Goal: Register for event/course

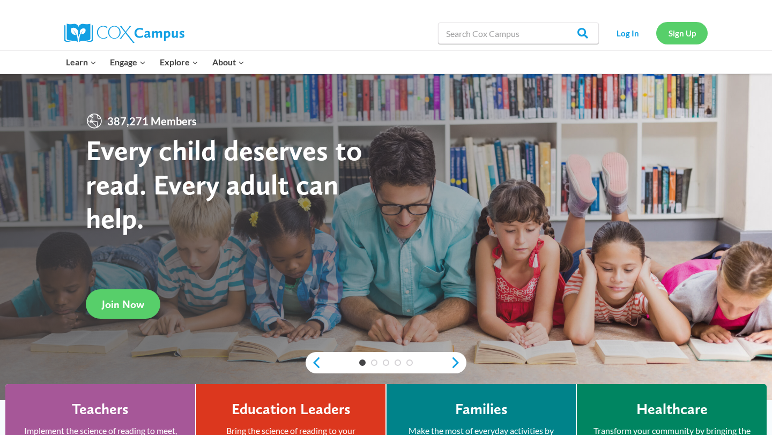
click at [690, 29] on link "Sign Up" at bounding box center [681, 33] width 51 height 22
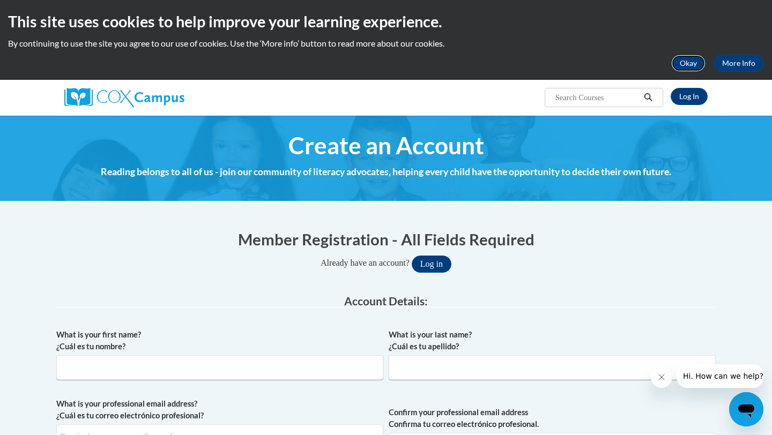
click at [689, 70] on button "Okay" at bounding box center [688, 63] width 34 height 17
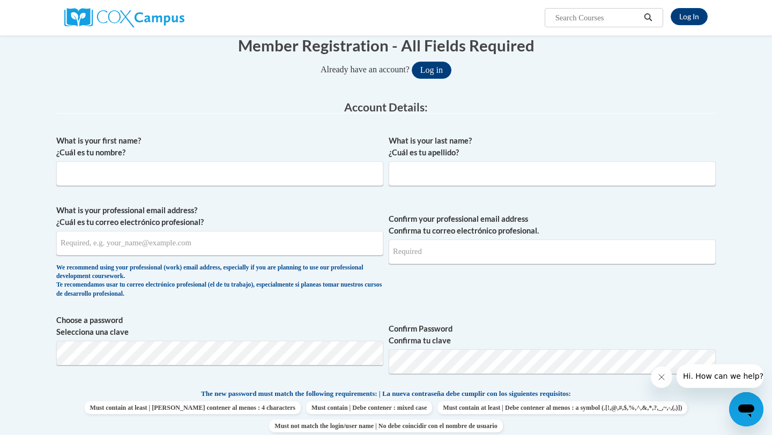
scroll to position [111, 0]
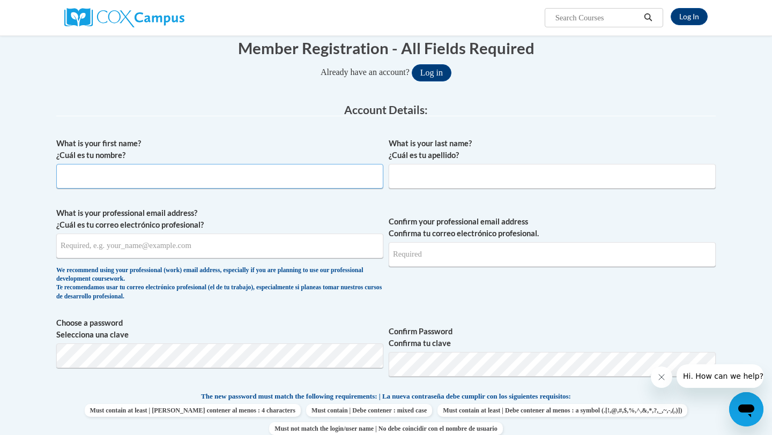
click at [284, 174] on input "What is your first name? ¿Cuál es tu nombre?" at bounding box center [219, 176] width 327 height 25
type input "Katelyn"
click at [453, 162] on span "What is your last name? ¿Cuál es tu apellido?" at bounding box center [552, 163] width 327 height 51
click at [448, 169] on input "What is your last name? ¿Cuál es tu apellido?" at bounding box center [552, 176] width 327 height 25
type input "[PERSON_NAME]"
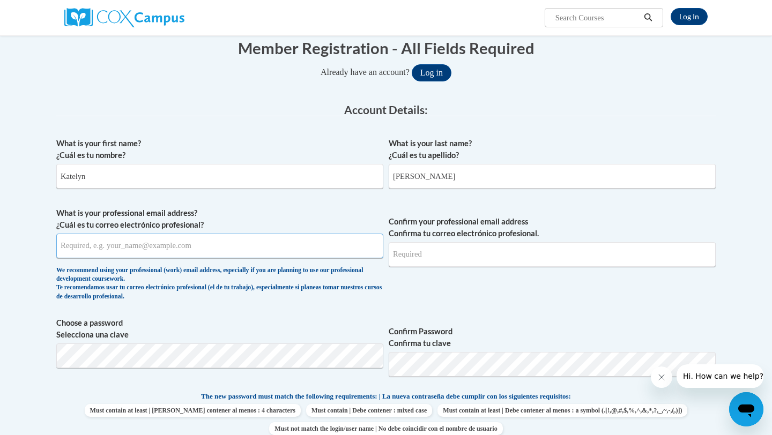
click at [206, 243] on input "What is your professional email address? ¿Cuál es tu correo electrónico profesi…" at bounding box center [219, 246] width 327 height 25
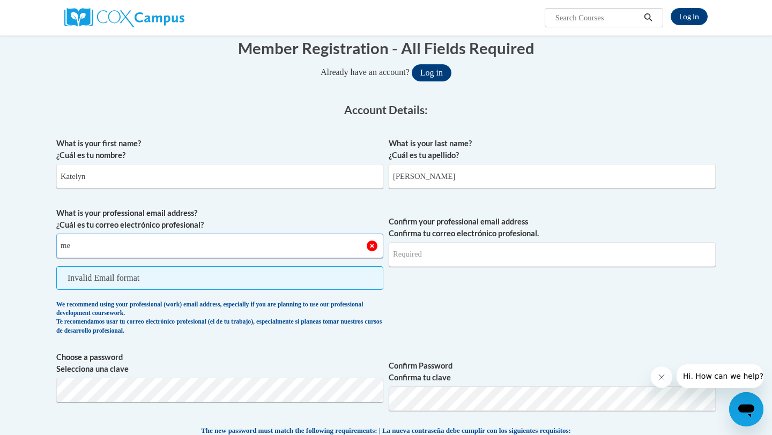
type input "m"
type input "[EMAIL_ADDRESS][DOMAIN_NAME]"
click at [479, 251] on input "Confirm your professional email address Confirma tu correo electrónico profesio…" at bounding box center [552, 254] width 327 height 25
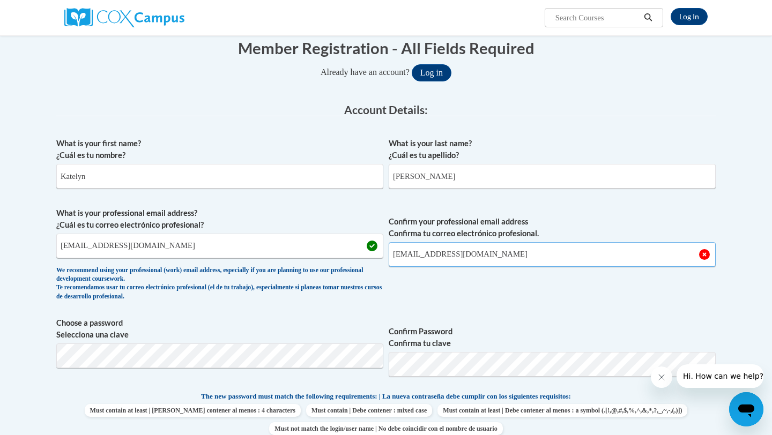
type input "[EMAIL_ADDRESS][DOMAIN_NAME]"
click at [542, 300] on span "Confirm your professional email address Confirma tu correo electrónico profesio…" at bounding box center [552, 257] width 327 height 99
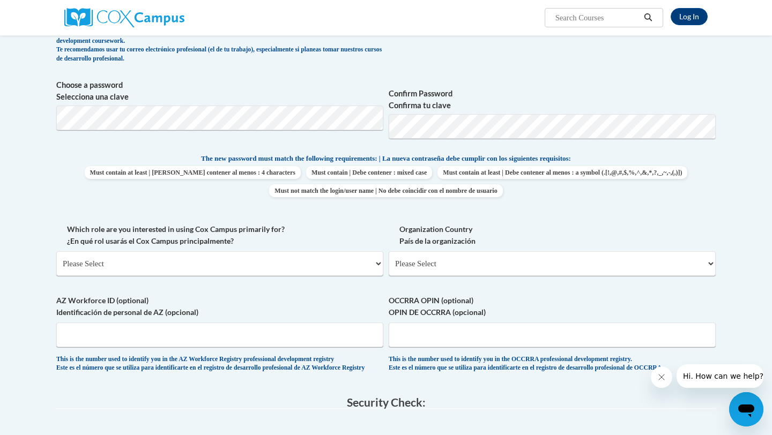
scroll to position [352, 0]
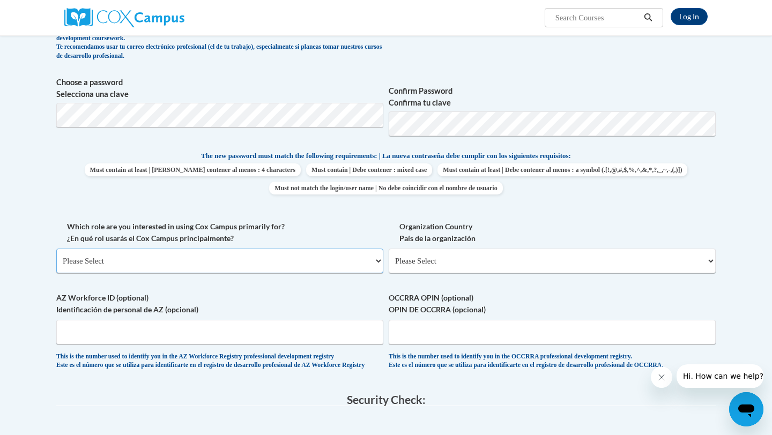
click at [302, 260] on select "Please Select College/University | Colegio/Universidad Community/Nonprofit Part…" at bounding box center [219, 261] width 327 height 25
click at [56, 249] on select "Please Select College/University | Colegio/Universidad Community/Nonprofit Part…" at bounding box center [219, 261] width 327 height 25
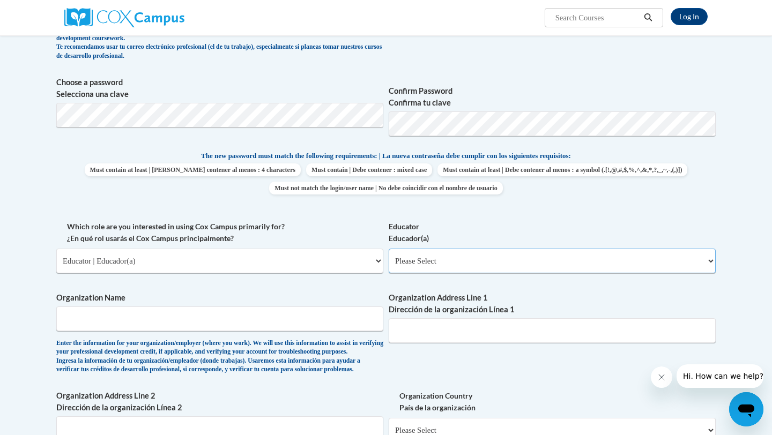
click at [493, 261] on select "Please Select Early Learning/Daycare Teacher/Family Home Care Provider | Maestr…" at bounding box center [552, 261] width 327 height 25
click at [245, 264] on select "Please Select College/University | Colegio/Universidad Community/Nonprofit Part…" at bounding box center [219, 261] width 327 height 25
select select "5a18ea06-2b54-4451-96f2-d152daf9eac5"
click at [56, 249] on select "Please Select College/University | Colegio/Universidad Community/Nonprofit Part…" at bounding box center [219, 261] width 327 height 25
click at [466, 260] on select "Please Select College/University Staff | Empleado universitario College/Univers…" at bounding box center [552, 261] width 327 height 25
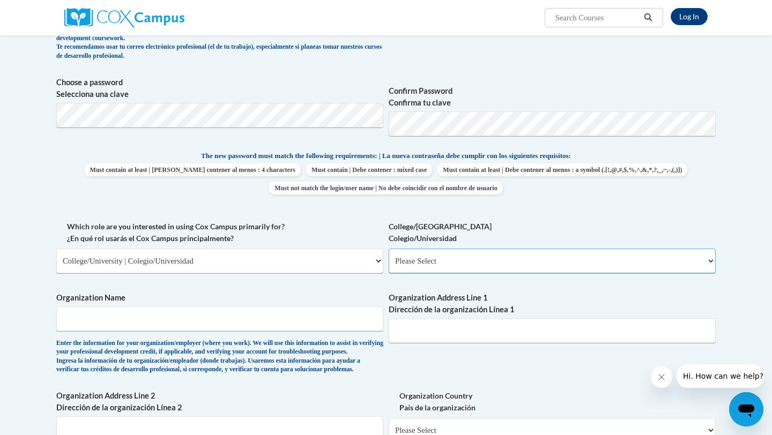
select select "99b32b07-cffc-426c-8bf6-0cd77760d84b"
click at [389, 249] on select "Please Select College/University Staff | Empleado universitario College/Univers…" at bounding box center [552, 261] width 327 height 25
click at [248, 317] on input "Organization Name" at bounding box center [219, 319] width 327 height 25
type input "SUNY Buffalo State"
click at [452, 327] on input "Organization Address Line 1 Dirección de la organización Línea 1" at bounding box center [552, 331] width 327 height 25
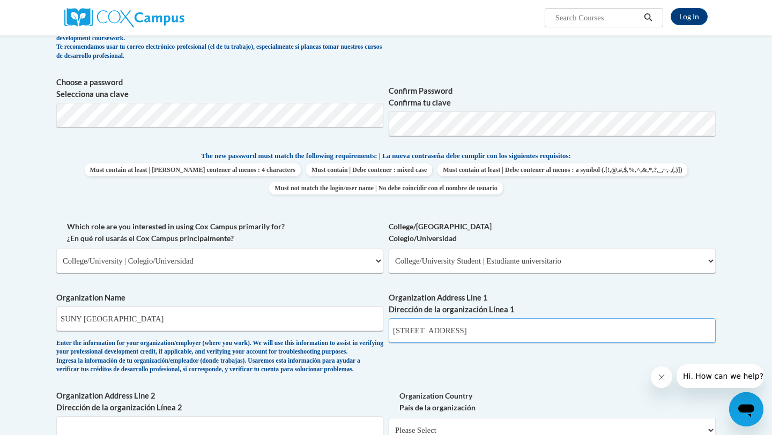
type input "1300 Elmwood Ave"
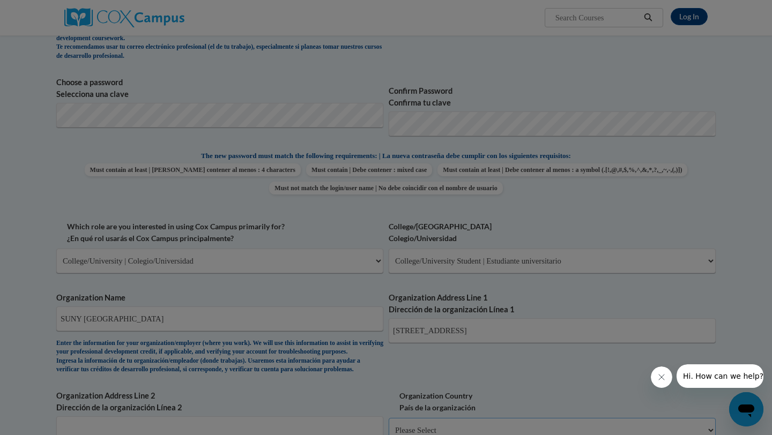
scroll to position [377, 0]
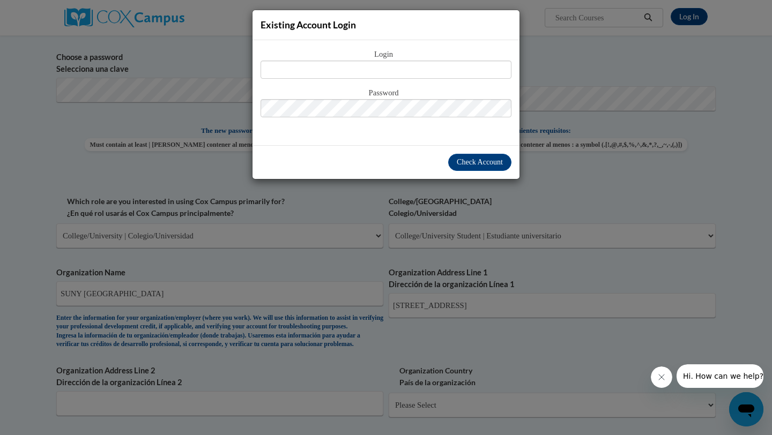
click at [581, 93] on div "Existing Account Login Login Password" at bounding box center [386, 217] width 772 height 435
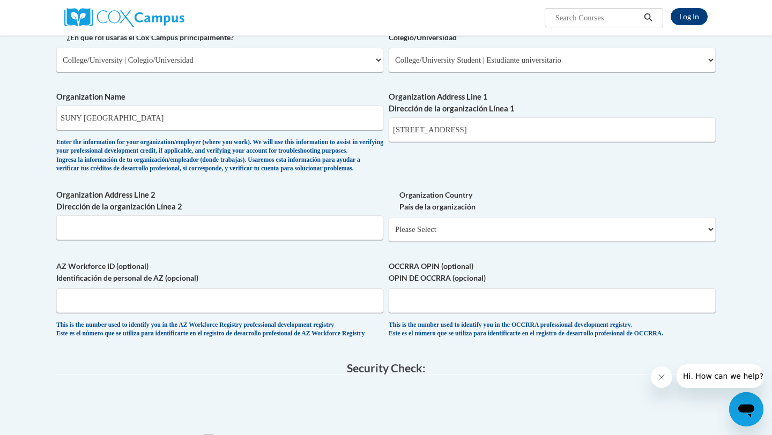
scroll to position [550, 0]
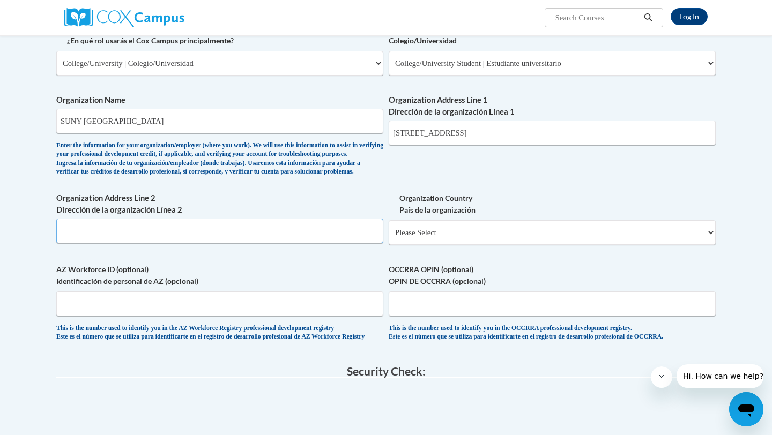
click at [217, 243] on input "Organization Address Line 2 Dirección de la organización Línea 2" at bounding box center [219, 231] width 327 height 25
type input "Buffalo, Ny 14222"
click at [462, 245] on select "Please Select United States | Estados Unidos Outside of the United States | Fue…" at bounding box center [552, 232] width 327 height 25
select select "ad49bcad-a171-4b2e-b99c-48b446064914"
click at [389, 238] on select "Please Select United States | Estados Unidos Outside of the United States | Fue…" at bounding box center [552, 232] width 327 height 25
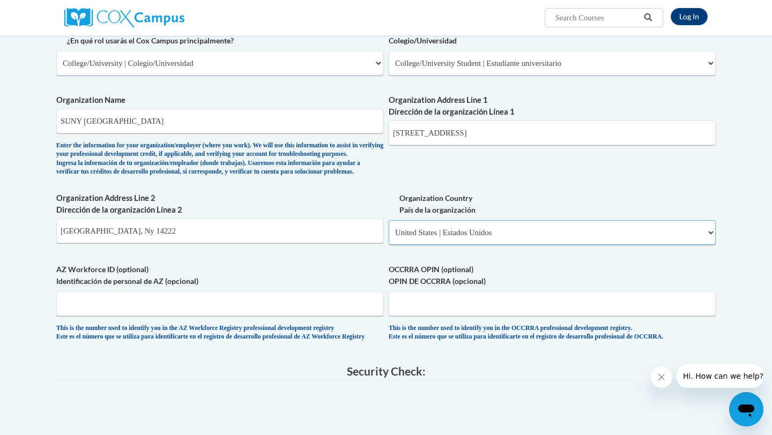
select select
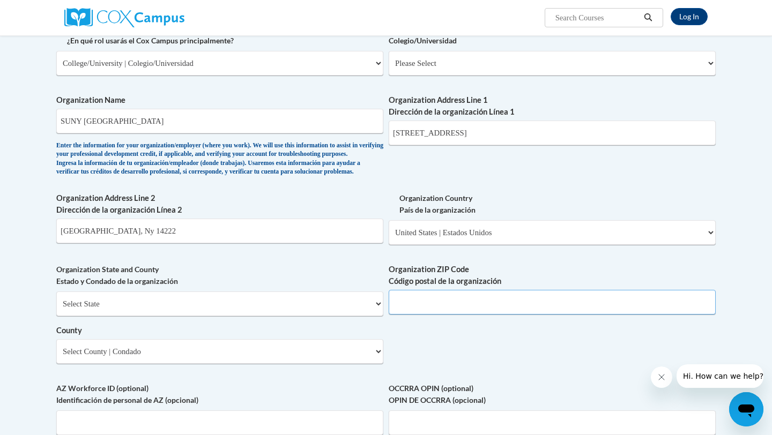
click at [427, 315] on input "Organization ZIP Code Código postal de la organización" at bounding box center [552, 302] width 327 height 25
type input "14222"
click at [223, 243] on input "Buffalo, Ny 14222" at bounding box center [219, 231] width 327 height 25
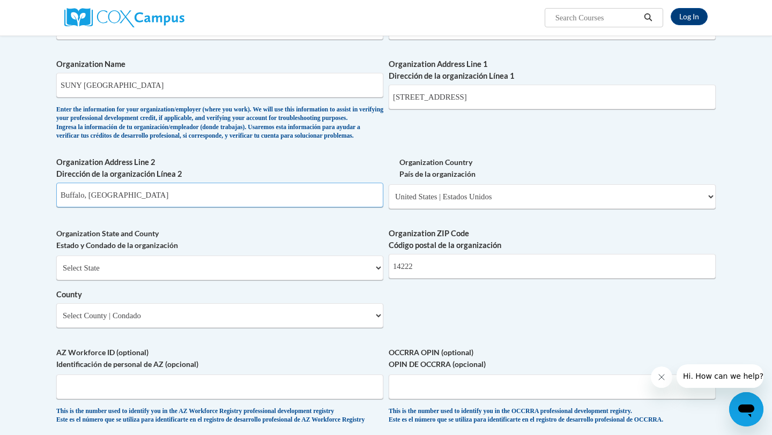
scroll to position [590, 0]
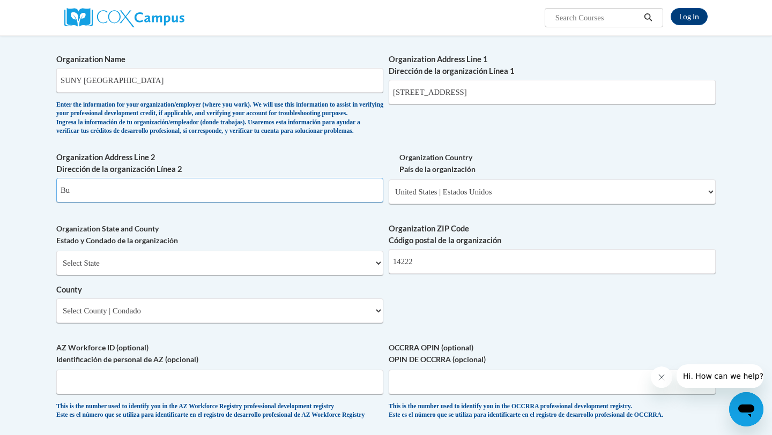
type input "B"
click at [376, 242] on label "Organization State and County Estado y Condado de la organización" at bounding box center [219, 235] width 327 height 24
click at [304, 276] on select "Select State Alabama Alaska Arizona Arkansas California Colorado Connecticut De…" at bounding box center [219, 263] width 327 height 25
select select "New York"
click at [56, 268] on select "Select State Alabama Alaska Arizona Arkansas California Colorado Connecticut De…" at bounding box center [219, 263] width 327 height 25
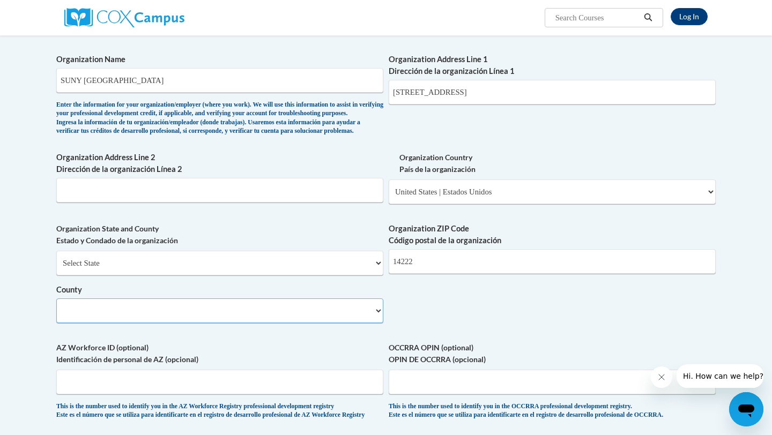
click at [202, 323] on select "County" at bounding box center [219, 311] width 327 height 25
click at [194, 323] on select "Select County Albany Allegany Bronx Broome Cattaraugus Cayuga Chautauqua Chemun…" at bounding box center [219, 311] width 327 height 25
click at [275, 323] on select "Select County Albany Allegany Bronx Broome Cattaraugus Cayuga Chautauqua Chemun…" at bounding box center [219, 311] width 327 height 25
select select "Erie"
click at [56, 316] on select "Select County Albany Allegany Bronx Broome Cattaraugus Cayuga Chautauqua Chemun…" at bounding box center [219, 311] width 327 height 25
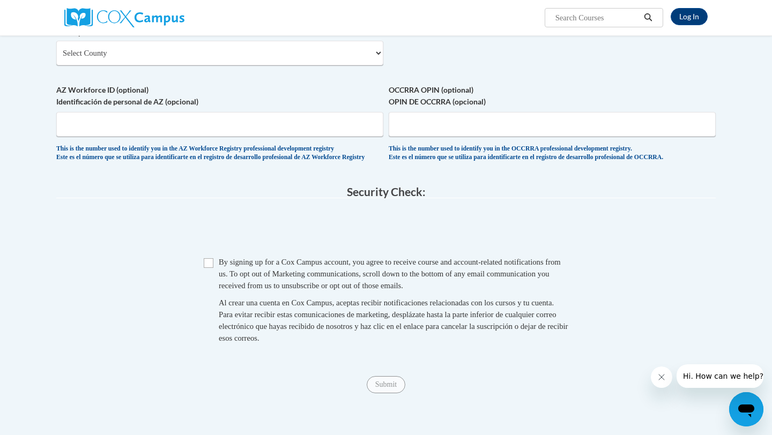
scroll to position [869, 0]
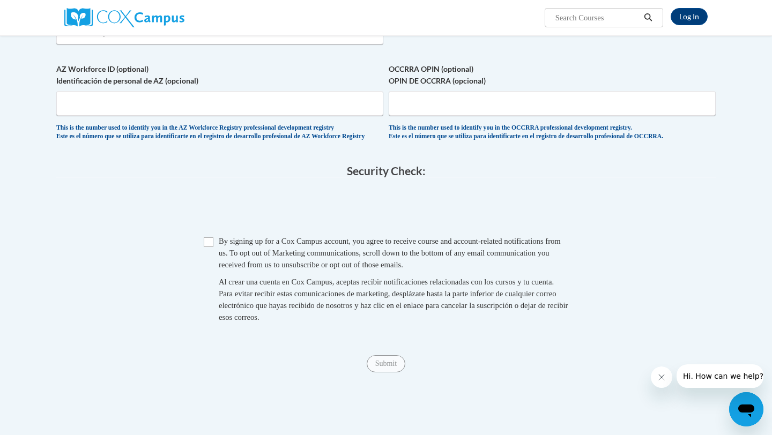
click at [333, 269] on span "By signing up for a Cox Campus account, you agree to receive course and account…" at bounding box center [390, 253] width 342 height 32
click at [213, 272] on span "Checkbox By signing up for a Cox Campus account, you agree to receive course an…" at bounding box center [386, 284] width 365 height 99
click at [205, 247] on input "Checkbox" at bounding box center [209, 243] width 10 height 10
checkbox input "true"
click at [383, 373] on input "Submit" at bounding box center [386, 364] width 39 height 17
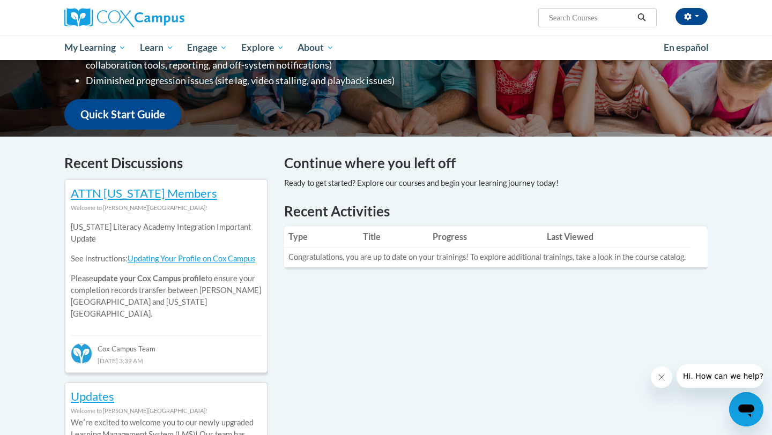
scroll to position [238, 0]
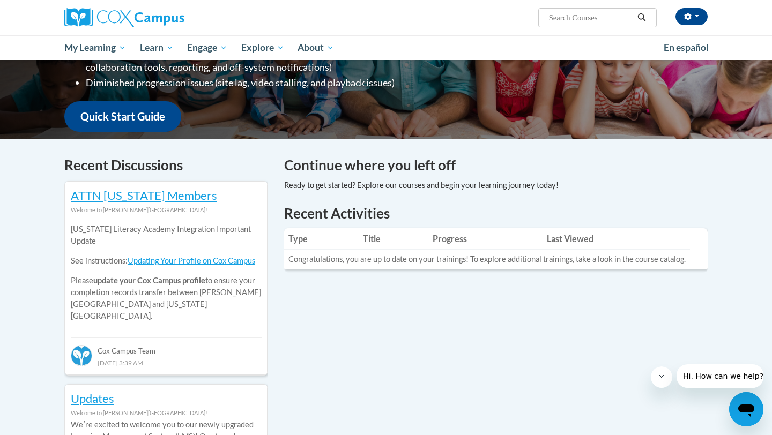
click at [581, 16] on input "Search..." at bounding box center [591, 17] width 86 height 13
type input "systenatux and explicir ohonics"
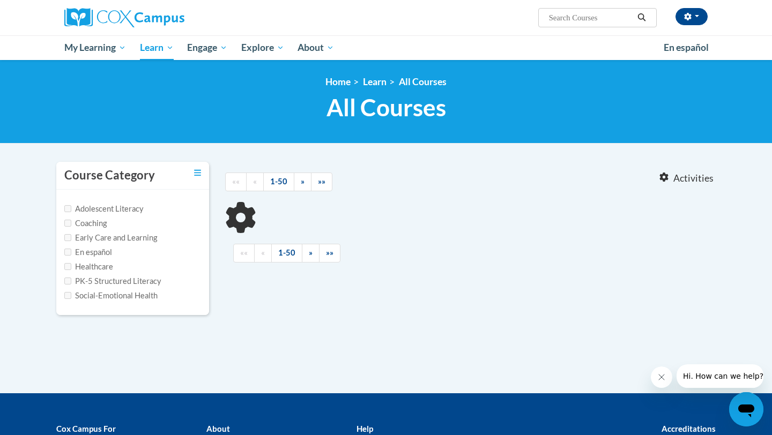
type input "systenatux and explicir ohonics"
click at [625, 19] on input "systenatux and explicir ohonics" at bounding box center [591, 17] width 86 height 13
click at [549, 18] on input "systenatux and explicir ohonics" at bounding box center [591, 17] width 86 height 13
drag, startPoint x: 549, startPoint y: 18, endPoint x: 674, endPoint y: 19, distance: 125.5
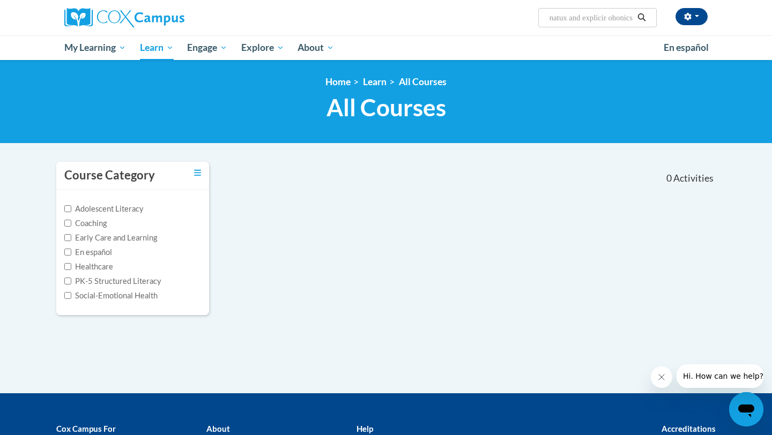
click at [674, 19] on div "Katelyn Mesch (Eastern Daylight Time GMT-0400 ) My Profile Inbox My Transcripts…" at bounding box center [496, 13] width 440 height 27
type input "systematic and explicit phonics instruction"
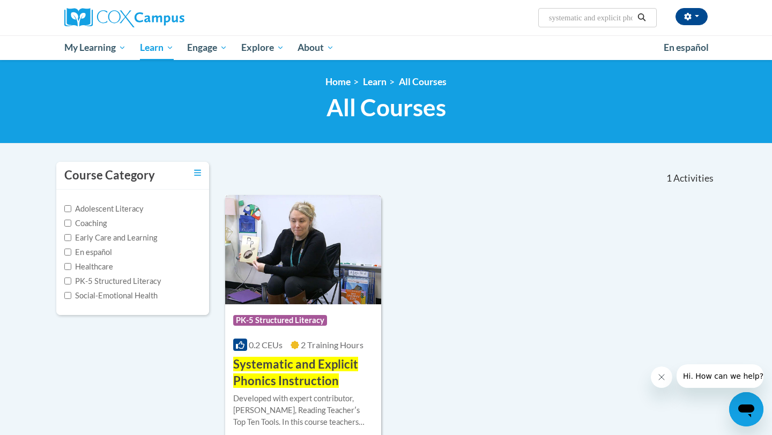
click at [291, 363] on span "Systematic and Explicit Phonics Instruction" at bounding box center [295, 372] width 125 height 31
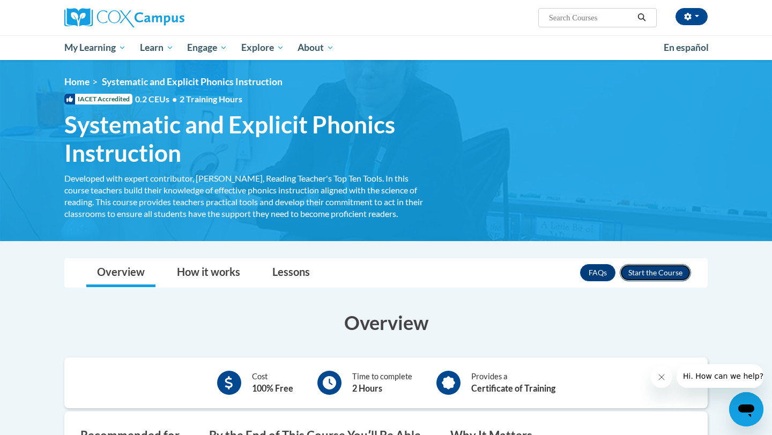
click at [664, 272] on button "Enroll" at bounding box center [655, 272] width 71 height 17
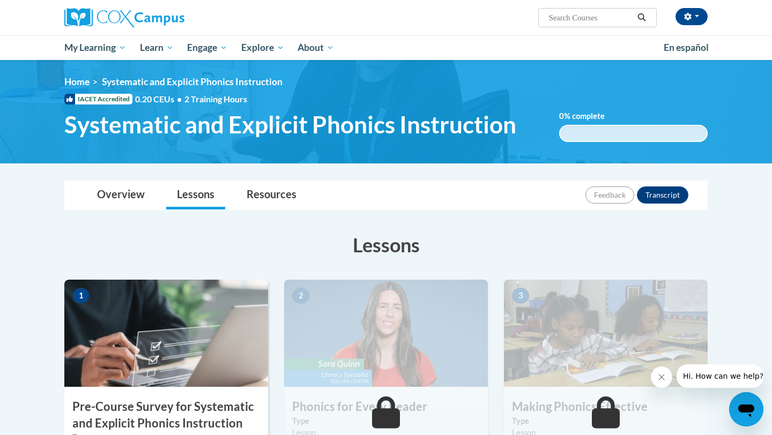
scroll to position [191, 0]
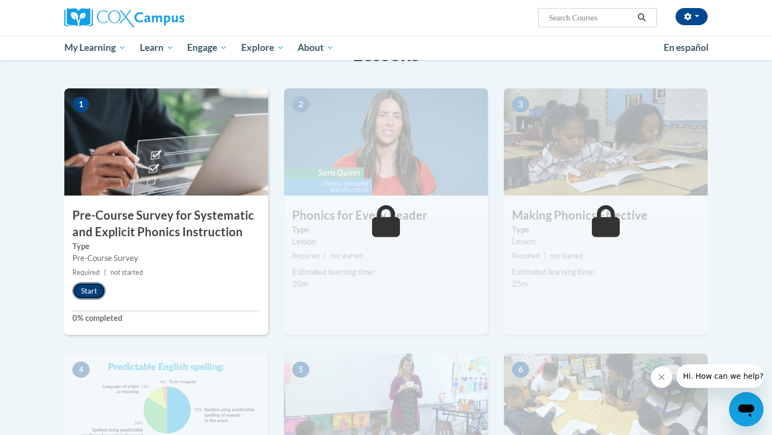
click at [77, 291] on button "Start" at bounding box center [88, 291] width 33 height 17
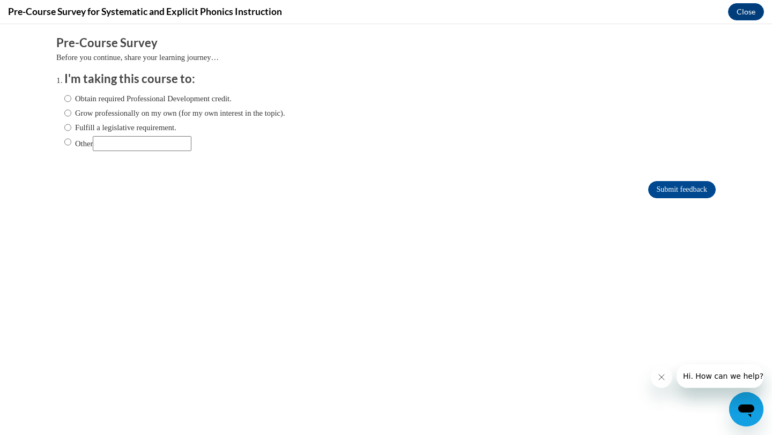
scroll to position [0, 0]
click at [75, 98] on label "Obtain required Professional Development credit." at bounding box center [147, 99] width 167 height 12
click at [71, 98] on input "Obtain required Professional Development credit." at bounding box center [67, 99] width 7 height 12
radio input "true"
click at [69, 145] on input "Other" at bounding box center [67, 142] width 7 height 12
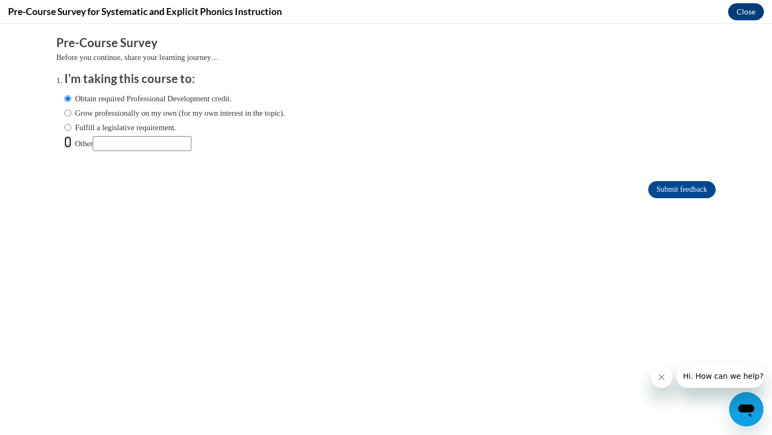
radio input "true"
click at [110, 143] on input "Other" at bounding box center [142, 143] width 99 height 15
type input "Grad School"
click at [672, 193] on input "Submit feedback" at bounding box center [682, 189] width 68 height 17
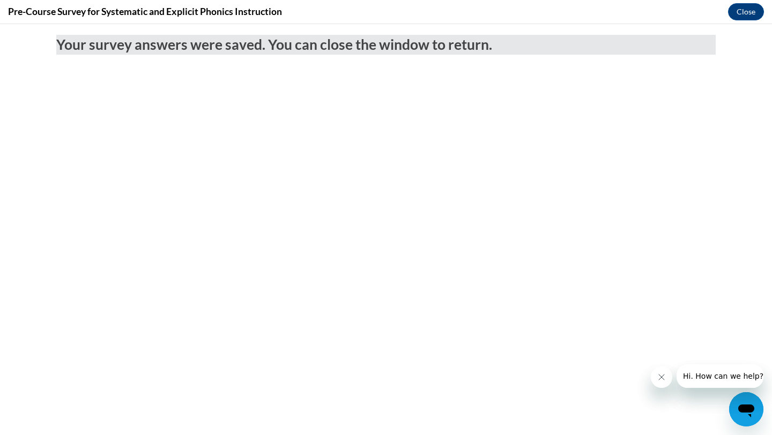
click at [662, 373] on button "Close message from company" at bounding box center [661, 377] width 21 height 21
click at [751, 10] on button "Close" at bounding box center [746, 11] width 36 height 17
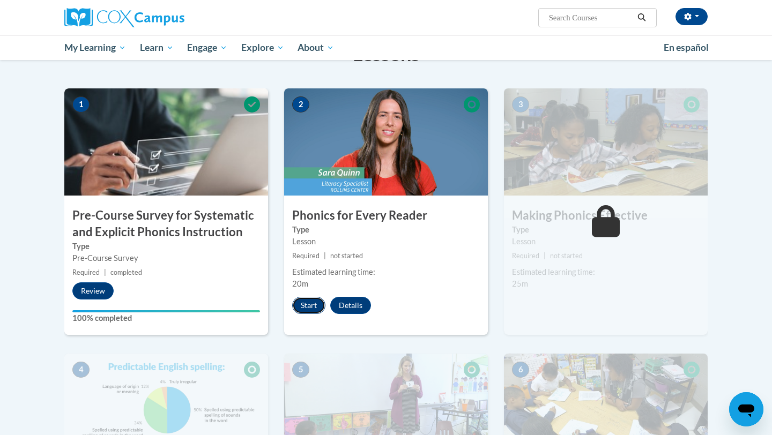
click at [307, 306] on button "Start" at bounding box center [308, 305] width 33 height 17
